Goal: Information Seeking & Learning: Learn about a topic

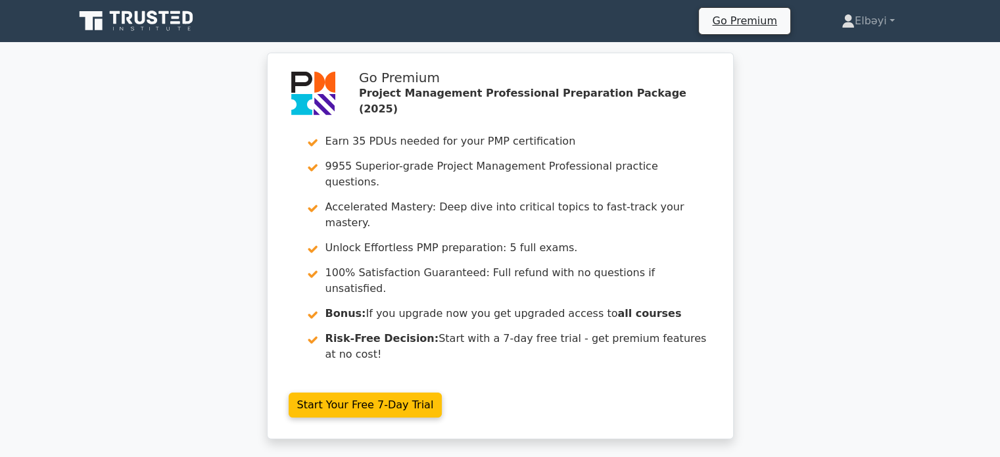
drag, startPoint x: 162, startPoint y: 2, endPoint x: 71, endPoint y: 134, distance: 160.3
click at [71, 134] on div "Go Premium Project Management Professional Preparation Package (2025) Earn 35 P…" at bounding box center [500, 254] width 1000 height 402
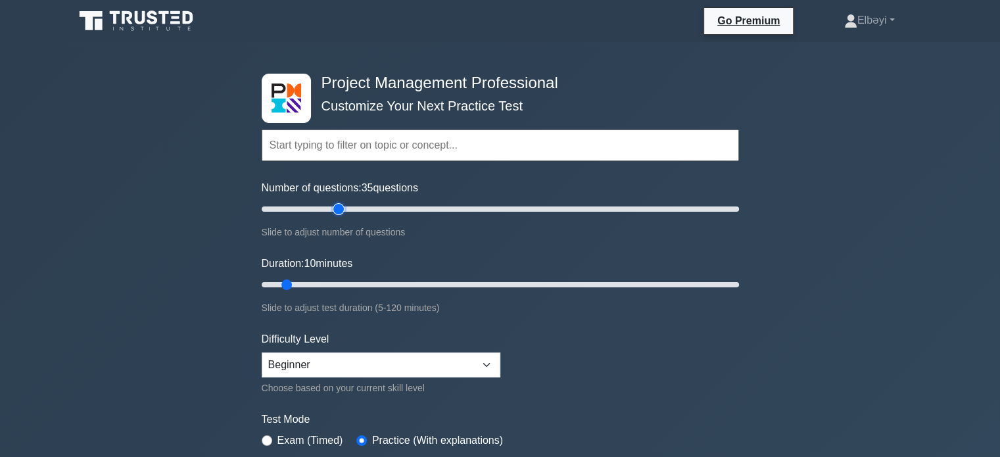
click at [332, 206] on input "Number of questions: 35 questions" at bounding box center [500, 209] width 477 height 16
drag, startPoint x: 332, startPoint y: 206, endPoint x: 282, endPoint y: 210, distance: 50.1
type input "10"
click at [282, 210] on input "Number of questions: 10 questions" at bounding box center [500, 209] width 477 height 16
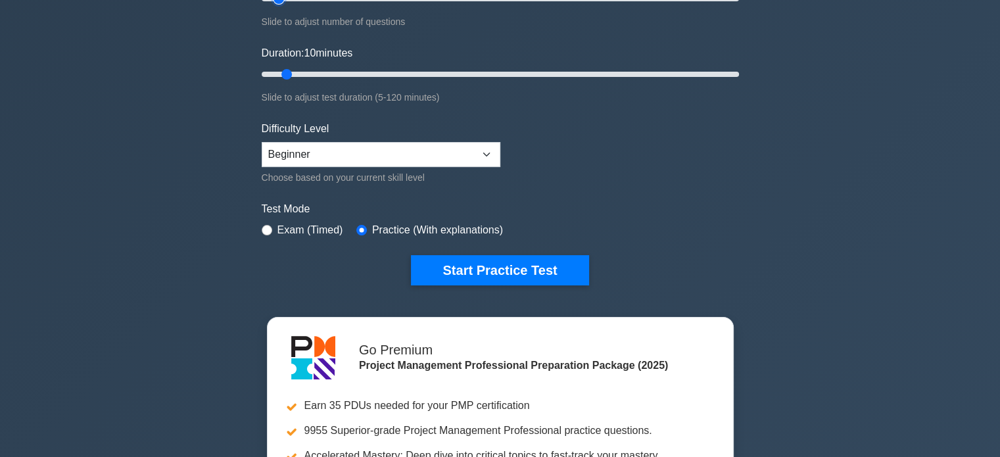
scroll to position [211, 0]
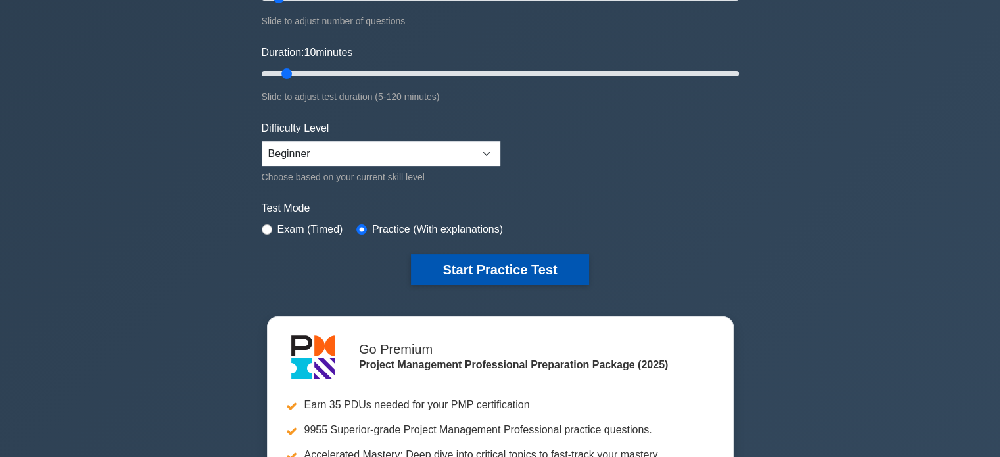
click at [500, 271] on button "Start Practice Test" at bounding box center [499, 269] width 177 height 30
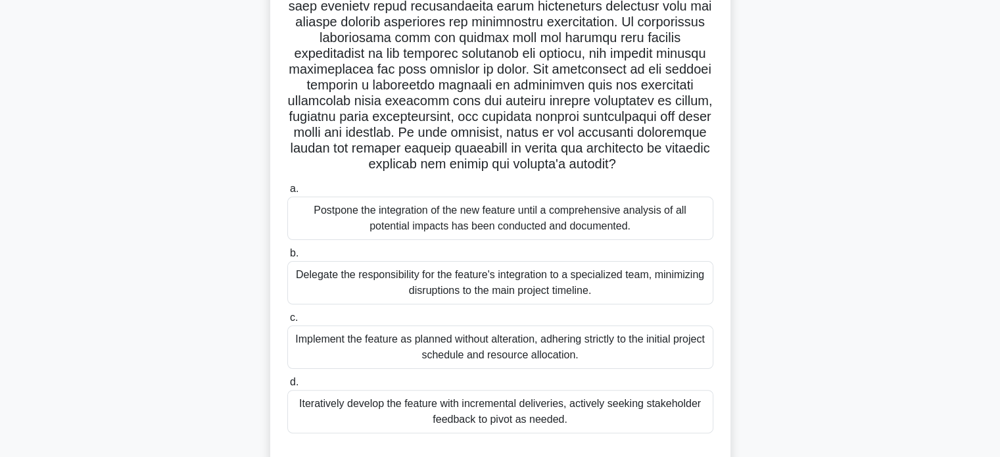
scroll to position [294, 0]
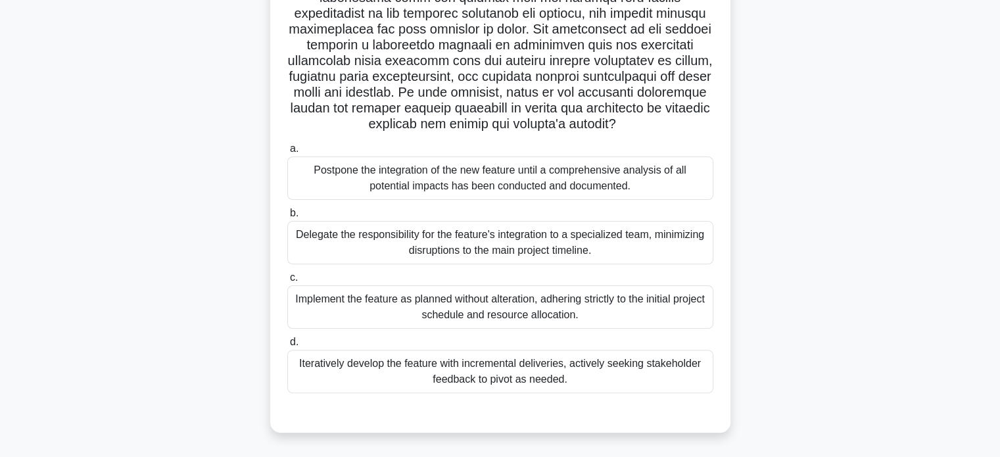
click at [501, 308] on div "Implement the feature as planned without alteration, adhering strictly to the i…" at bounding box center [500, 306] width 426 height 43
click at [287, 282] on input "c. Implement the feature as planned without alteration, adhering strictly to th…" at bounding box center [287, 277] width 0 height 9
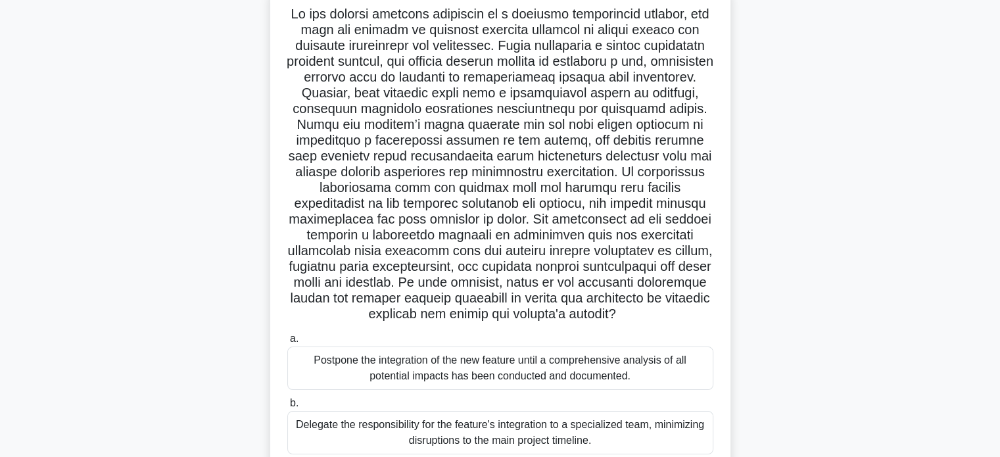
scroll to position [0, 0]
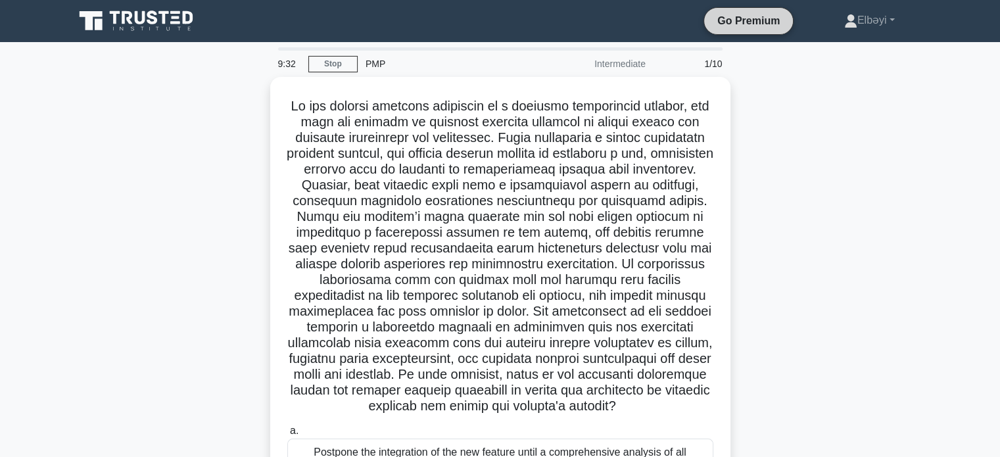
click at [731, 17] on link "Go Premium" at bounding box center [748, 20] width 78 height 16
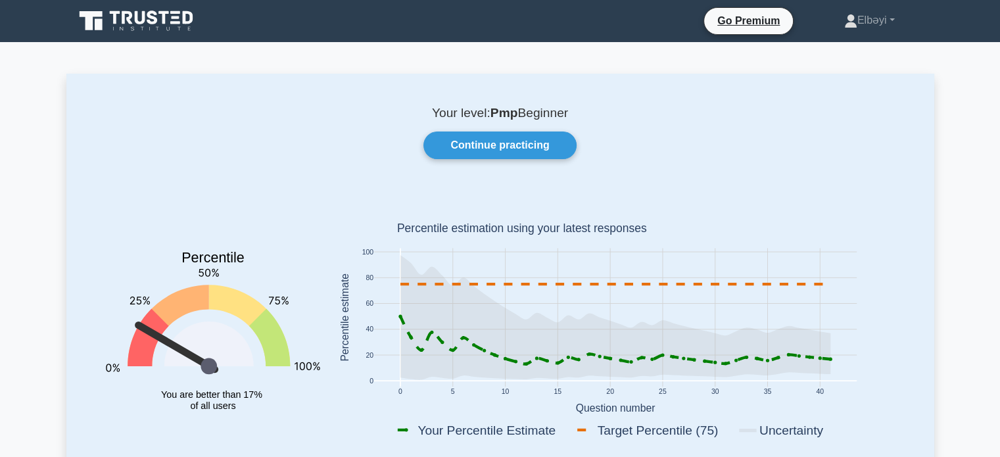
click at [143, 18] on icon at bounding box center [140, 17] width 11 height 13
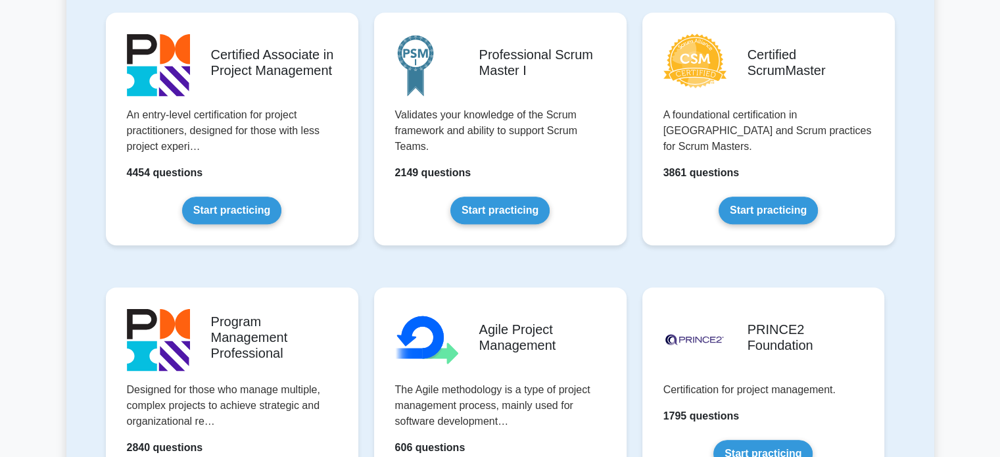
scroll to position [621, 0]
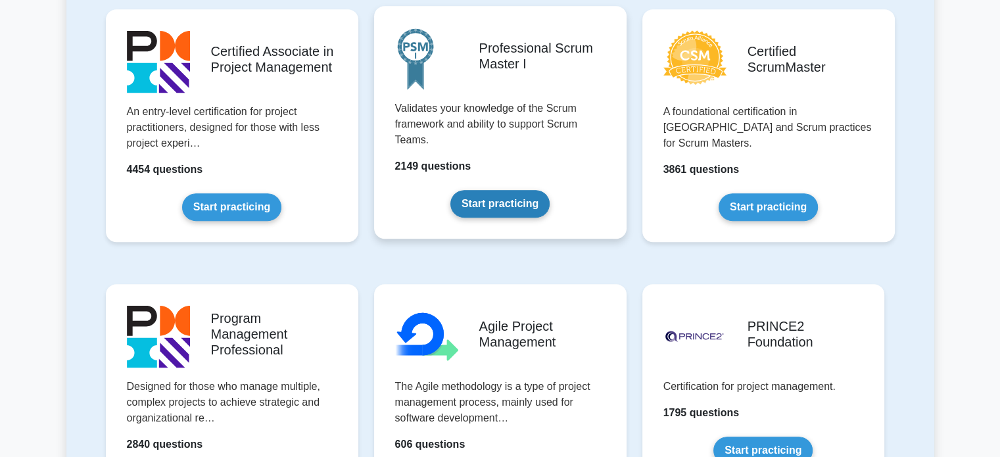
click at [519, 190] on link "Start practicing" at bounding box center [499, 204] width 99 height 28
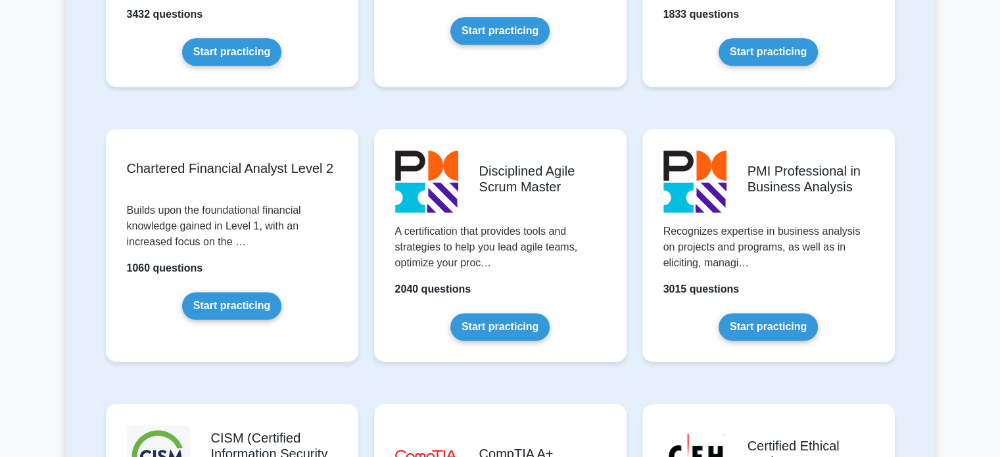
scroll to position [1569, 0]
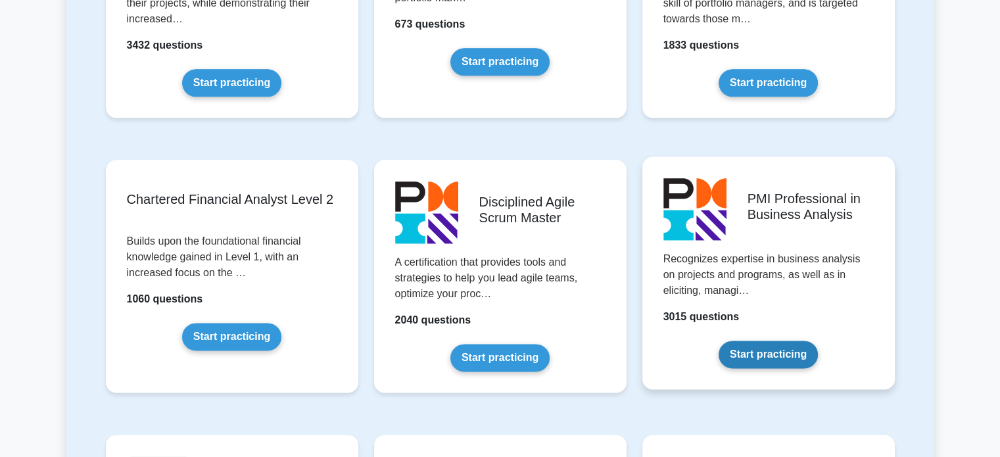
click at [774, 340] on link "Start practicing" at bounding box center [767, 354] width 99 height 28
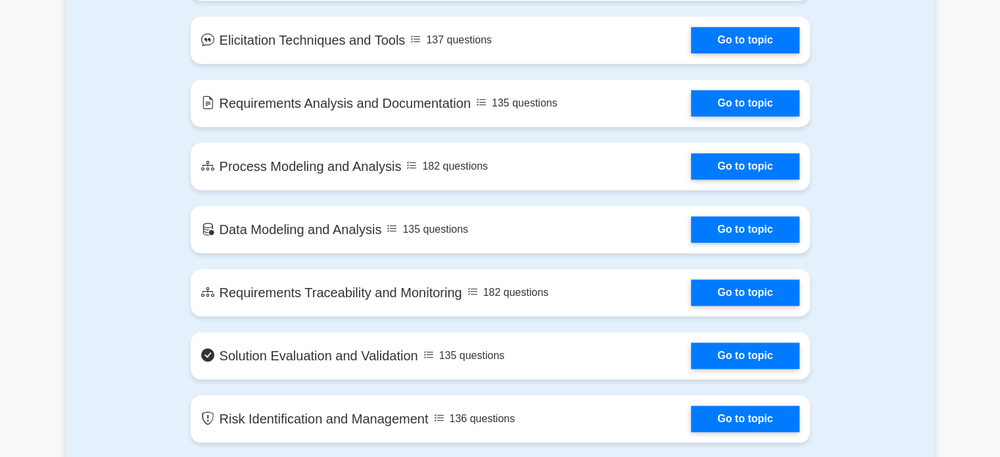
scroll to position [1194, 0]
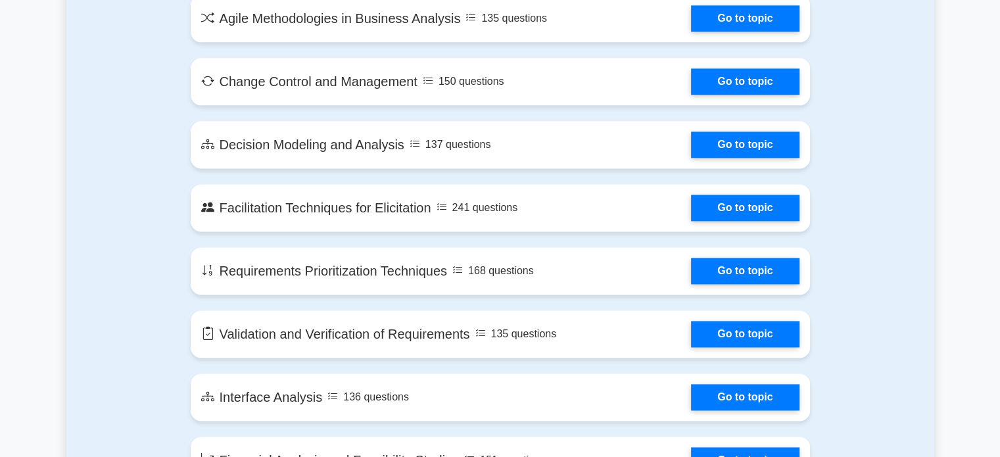
scroll to position [1722, 0]
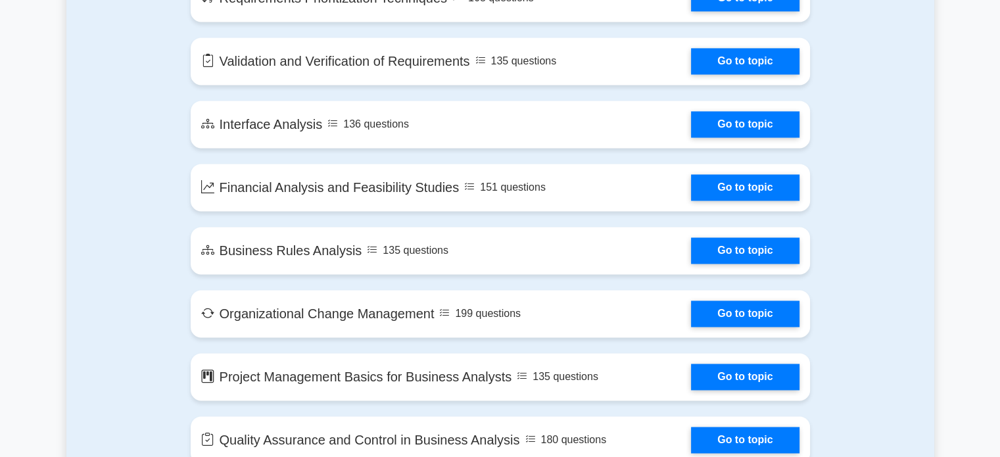
click at [947, 264] on main "PMI Professional in Business Analysis Customize Your Next Practice Test Topics …" at bounding box center [500, 86] width 1000 height 4075
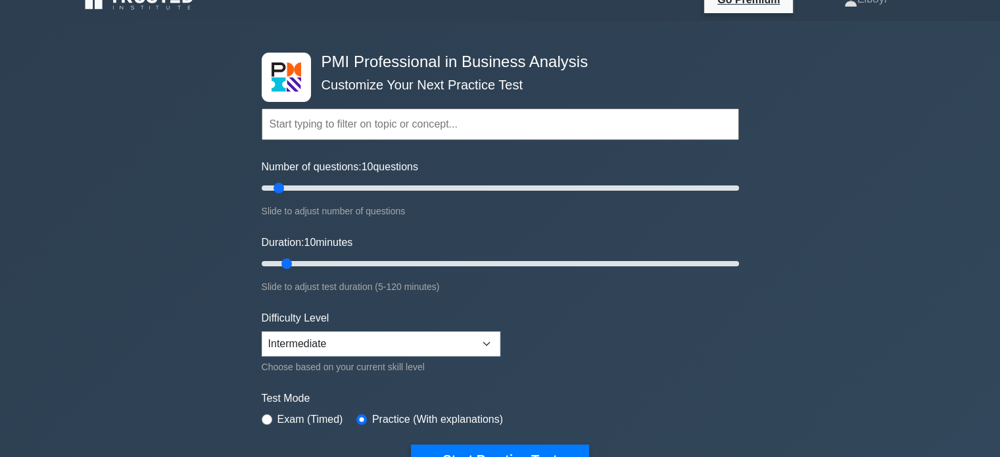
scroll to position [0, 0]
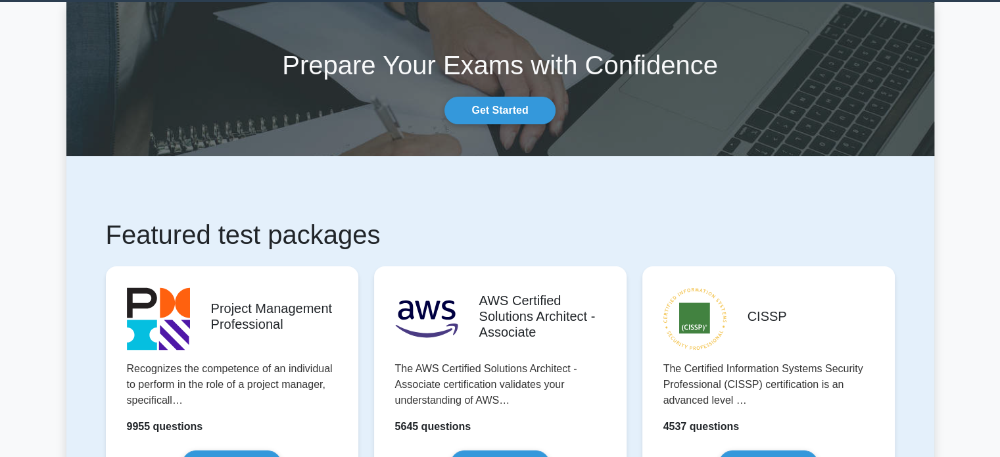
scroll to position [162, 0]
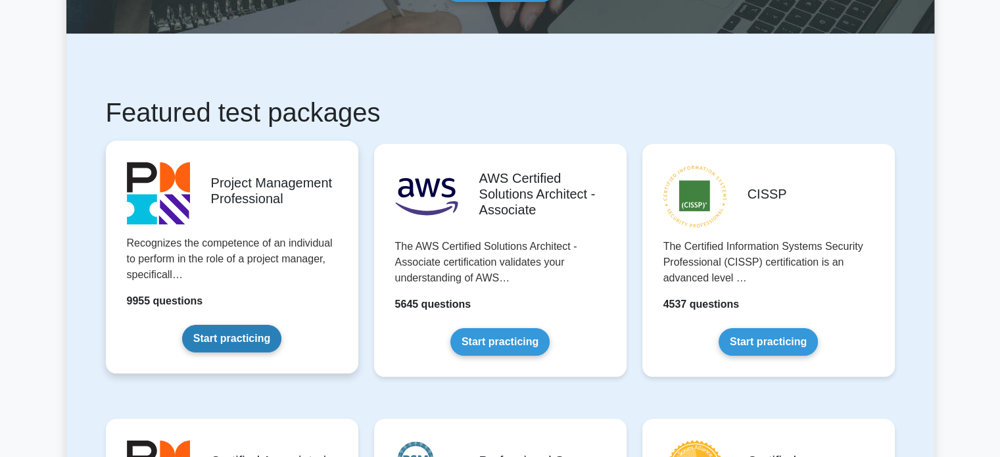
click at [250, 325] on link "Start practicing" at bounding box center [231, 339] width 99 height 28
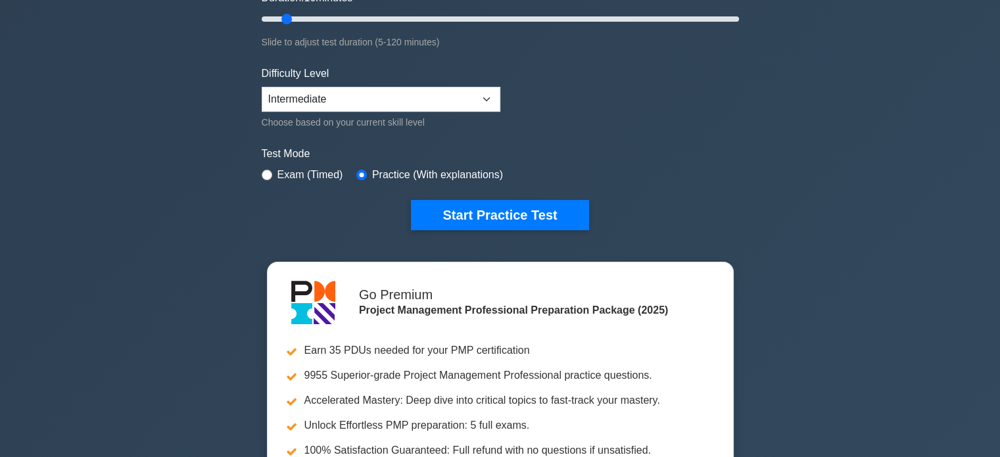
scroll to position [270, 0]
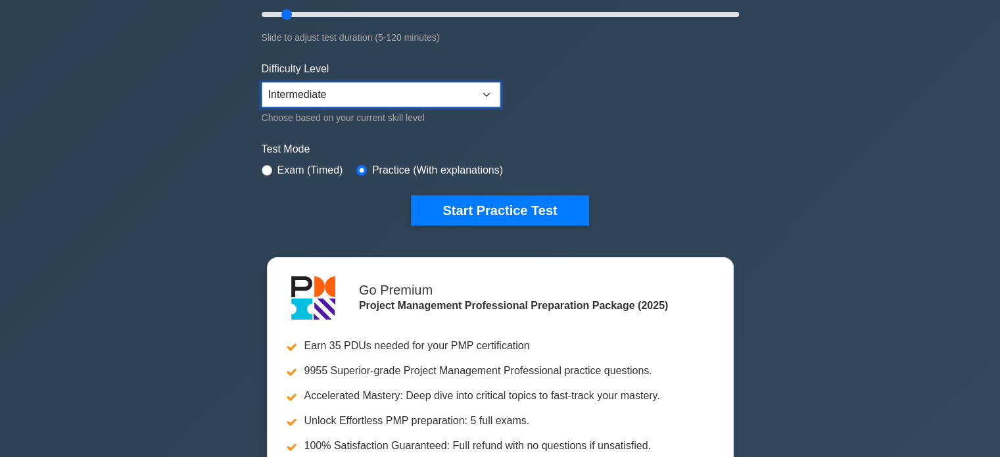
click at [378, 94] on select "Beginner Intermediate Expert" at bounding box center [381, 94] width 239 height 25
click at [598, 120] on form "Topics Scope Management Time Management Cost Management Quality Management Risk…" at bounding box center [500, 22] width 477 height 406
click at [446, 93] on select "Beginner Intermediate Expert" at bounding box center [381, 94] width 239 height 25
click at [565, 96] on form "Topics Scope Management Time Management Cost Management Quality Management Risk…" at bounding box center [500, 22] width 477 height 406
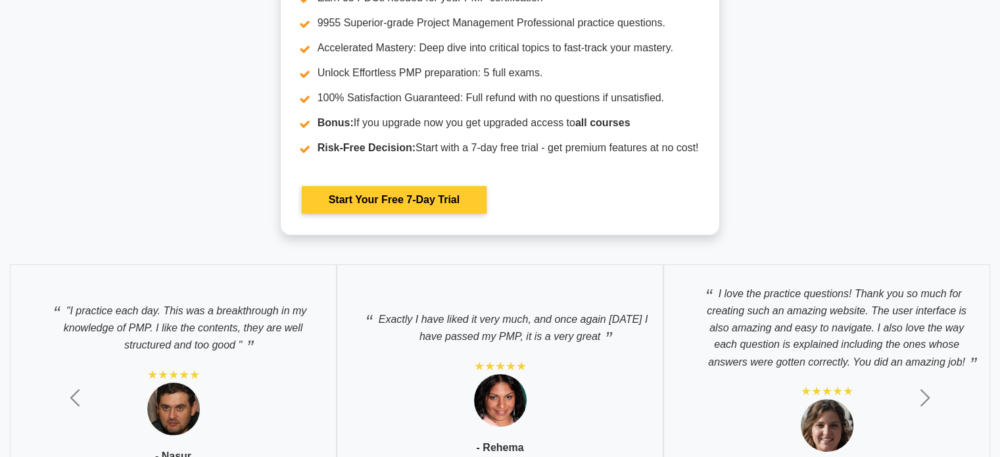
scroll to position [4993, 0]
